Goal: Task Accomplishment & Management: Manage account settings

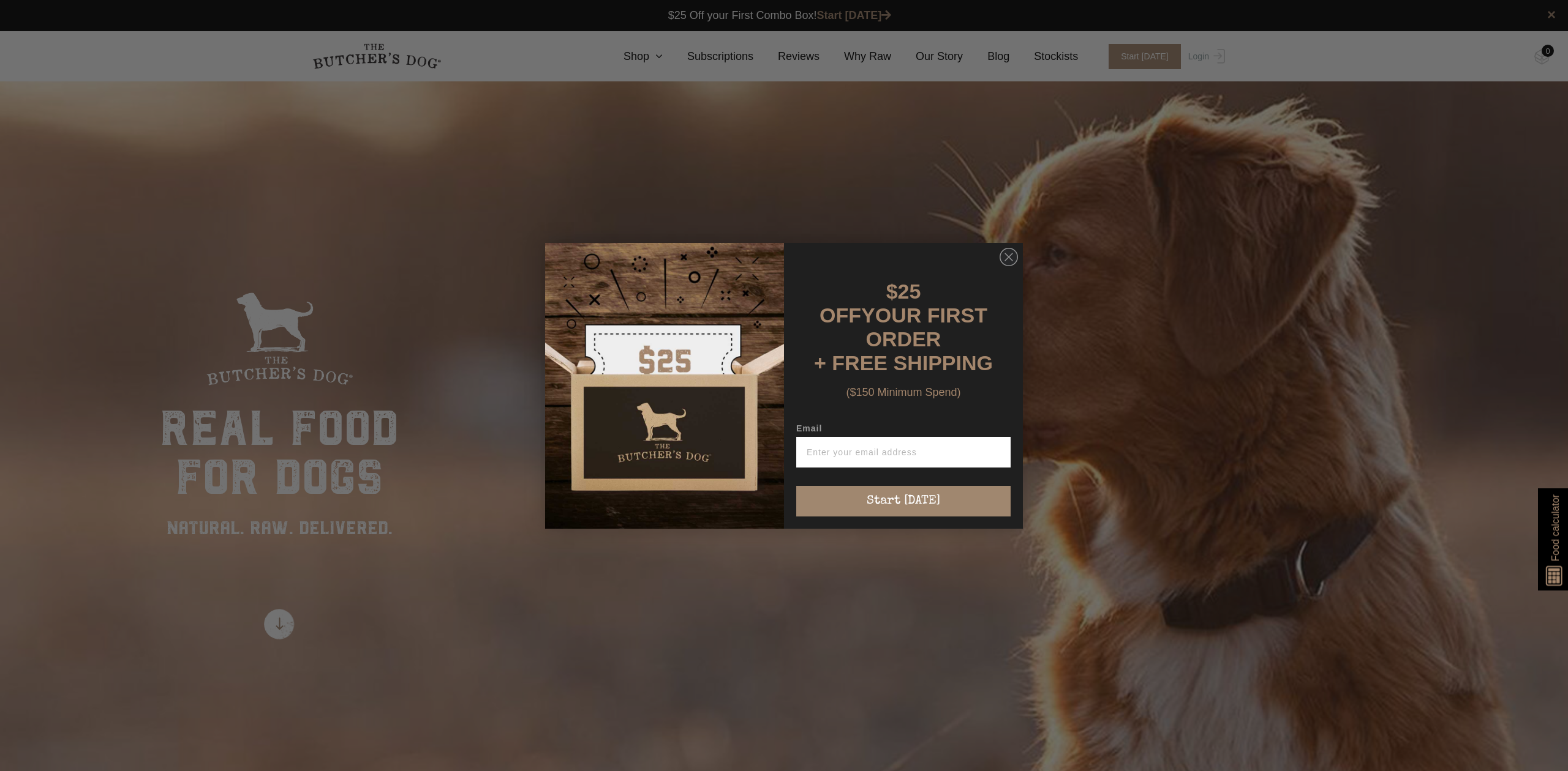
type input "johnstonpeter@mac.com"
click at [979, 487] on button "Start [DATE]" at bounding box center [903, 501] width 214 height 31
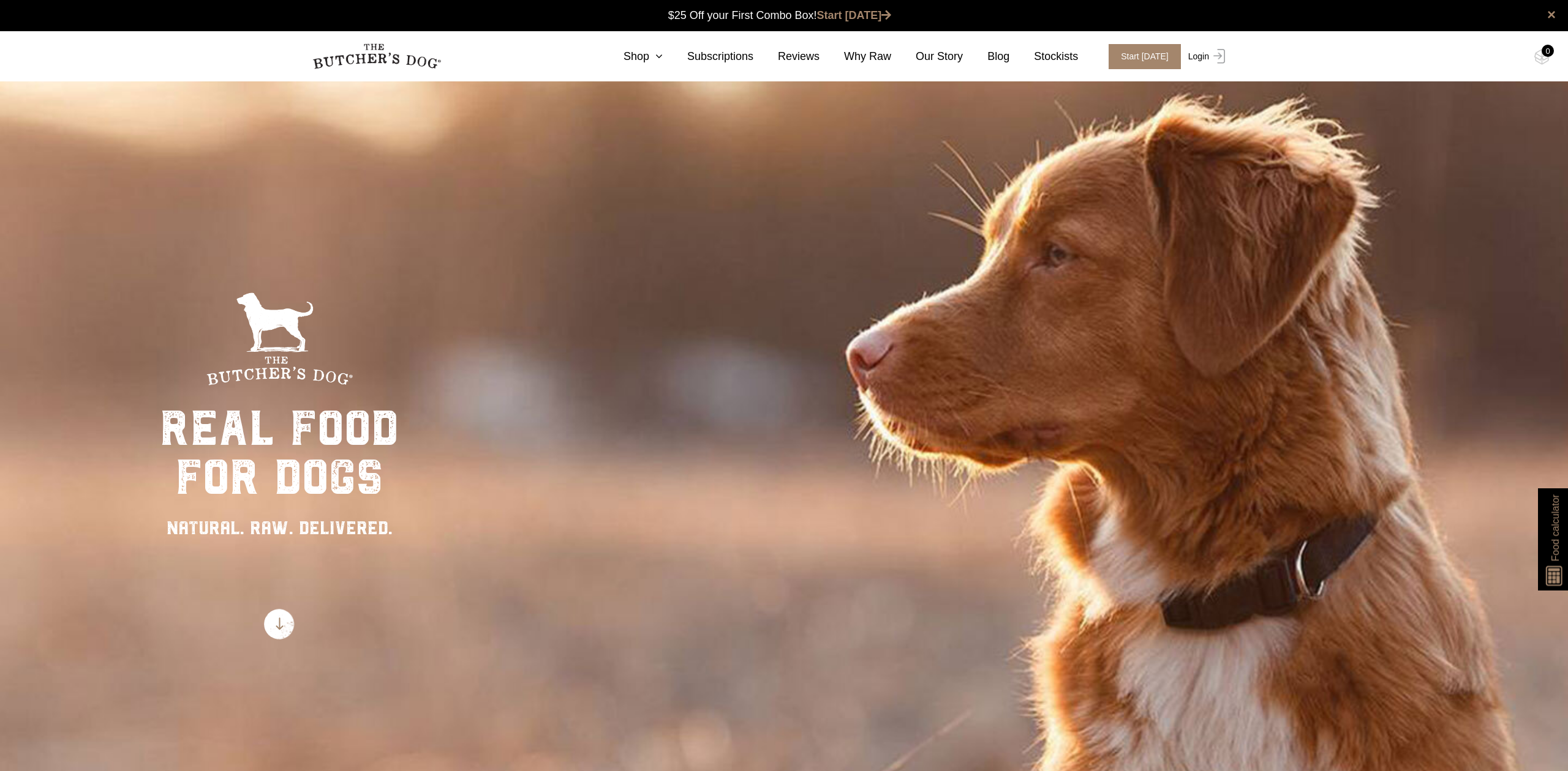
click at [1197, 54] on link "Login" at bounding box center [1204, 56] width 40 height 25
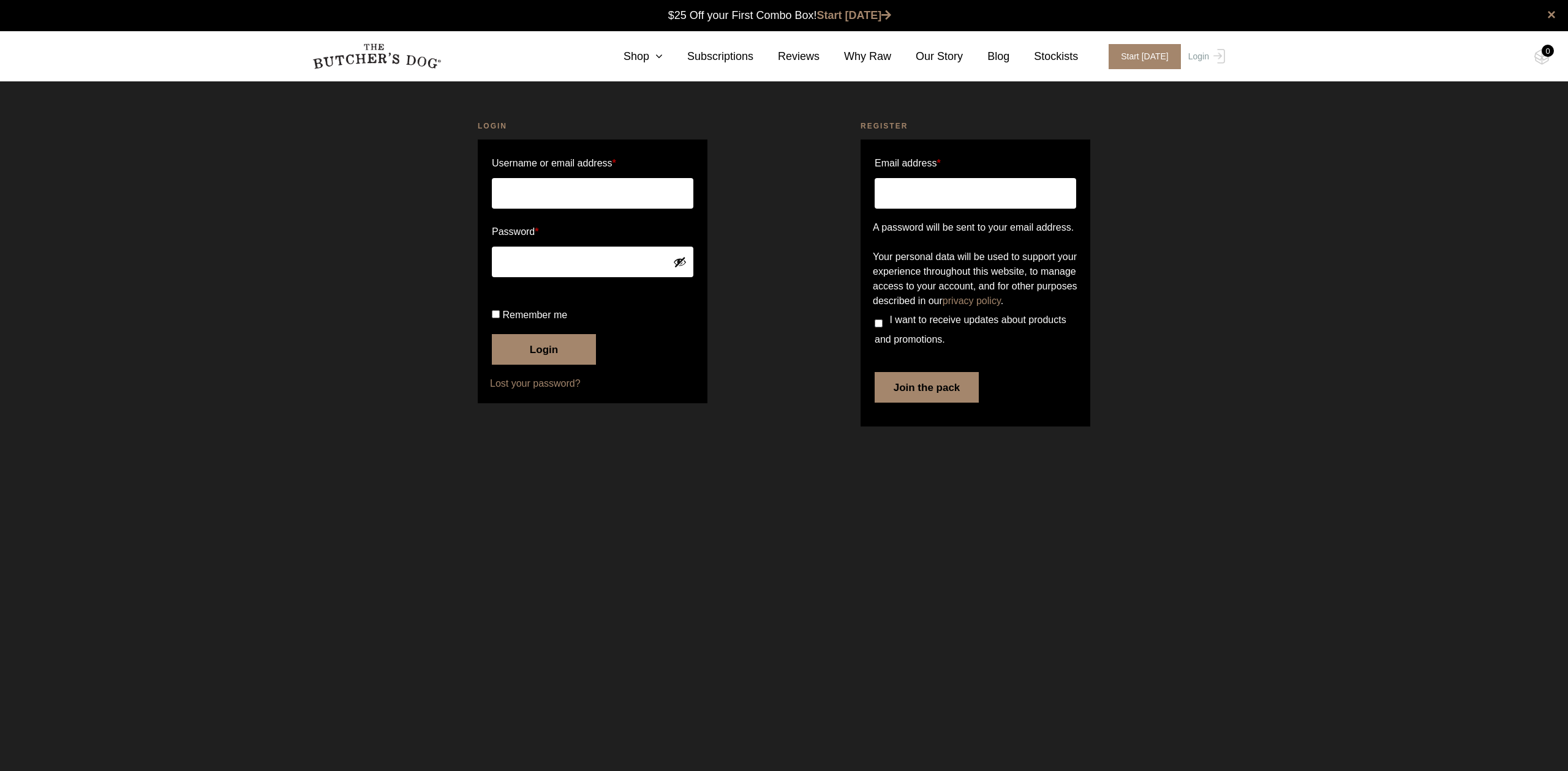
type input "johnstonpeter@mac.com"
click at [388, 249] on div "Login Username or email address * johnstonpeter@mac.com Password * Remember me …" at bounding box center [784, 275] width 1568 height 341
click at [539, 365] on button "Login" at bounding box center [544, 350] width 104 height 31
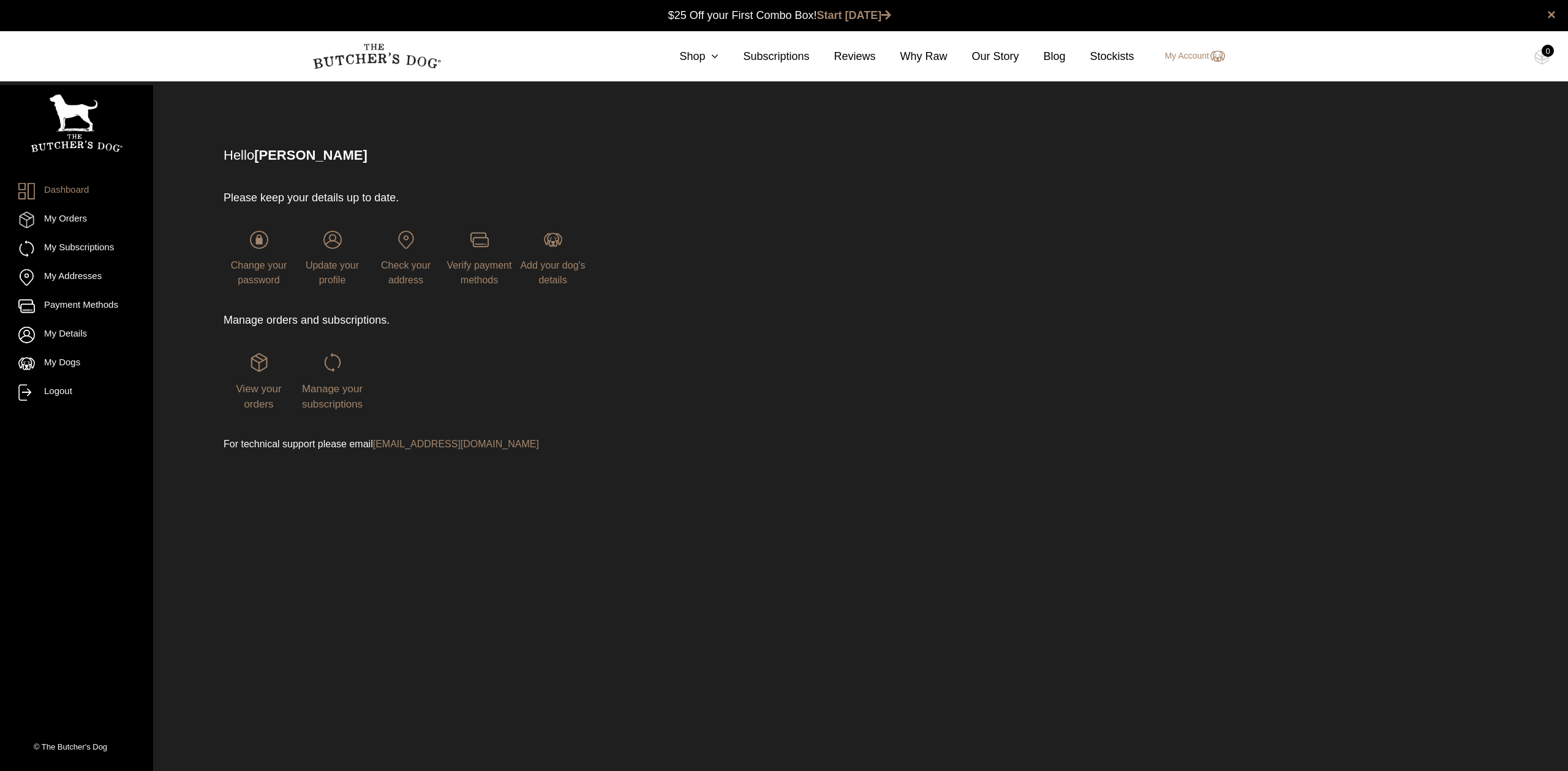
click at [333, 381] on div "Manage your subscriptions" at bounding box center [332, 382] width 70 height 59
click at [329, 387] on span "Manage your subscriptions" at bounding box center [332, 397] width 60 height 28
